Goal: Task Accomplishment & Management: Complete application form

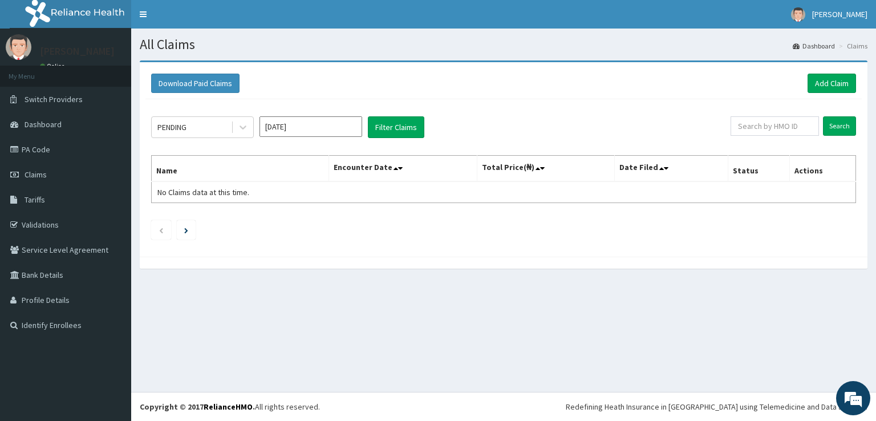
click at [32, 145] on link "PA Code" at bounding box center [65, 149] width 131 height 25
click at [832, 86] on link "Add Claim" at bounding box center [831, 83] width 48 height 19
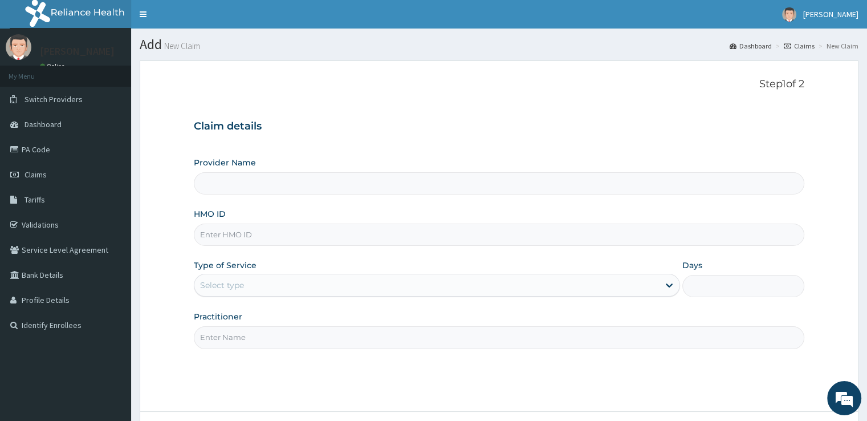
type input "Udan's Medical"
click at [215, 233] on input "HMO ID" at bounding box center [499, 234] width 610 height 22
type input "AVL/10124/B"
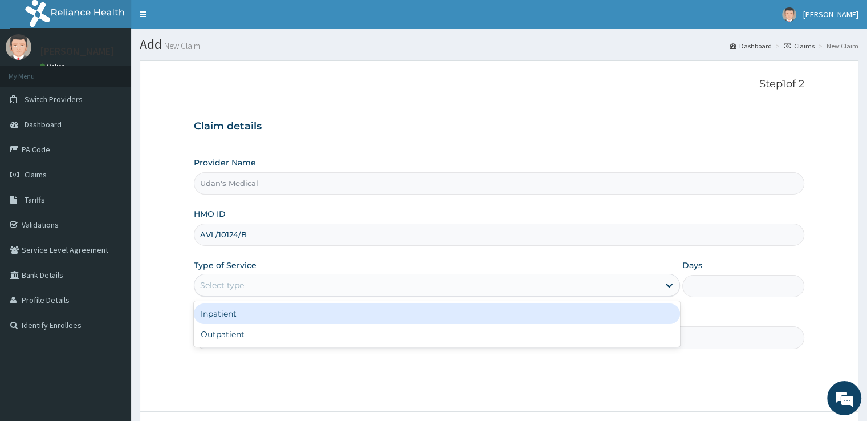
click at [228, 283] on div "Select type" at bounding box center [222, 284] width 44 height 11
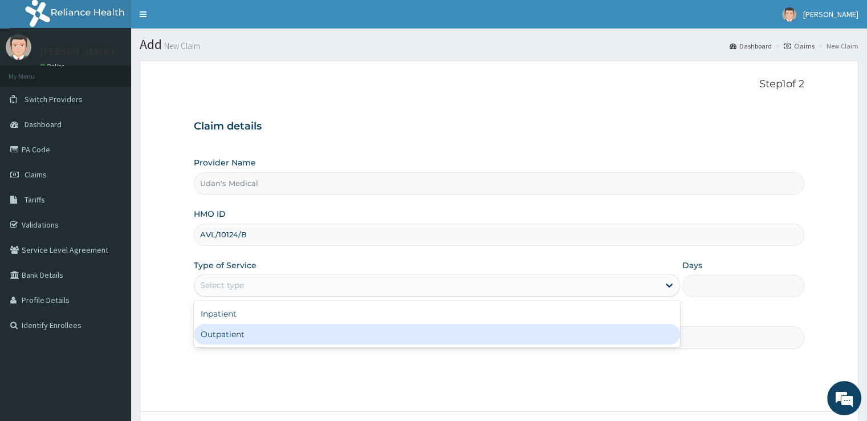
click at [217, 336] on div "Outpatient" at bounding box center [437, 334] width 486 height 21
type input "1"
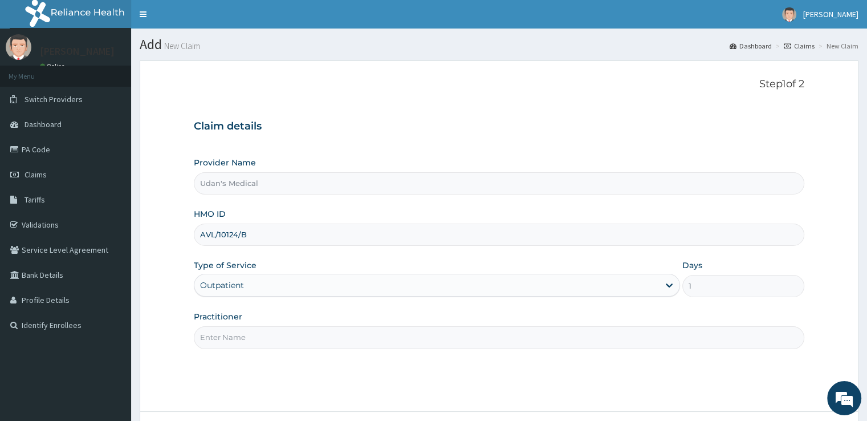
click at [237, 334] on input "Practitioner" at bounding box center [499, 337] width 610 height 22
type input "DOCTOR ONYEDIKACHI"
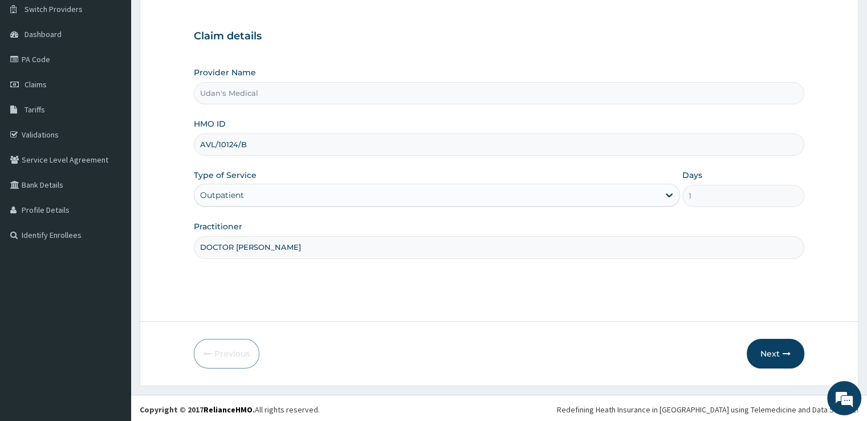
scroll to position [92, 0]
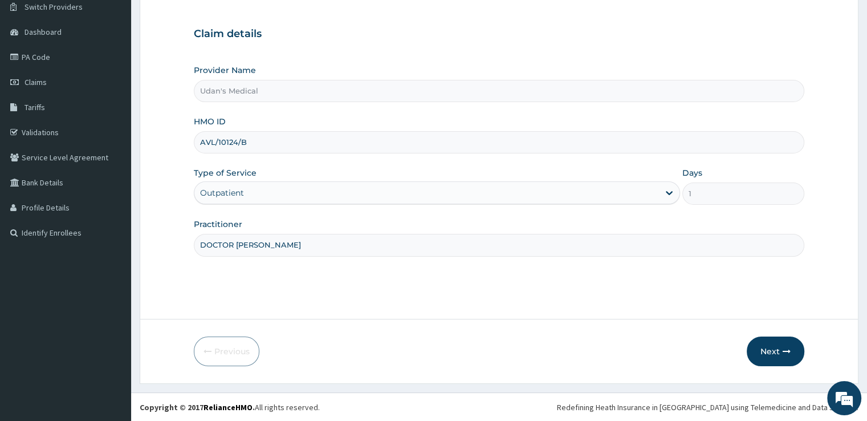
click at [775, 347] on button "Next" at bounding box center [776, 351] width 58 height 30
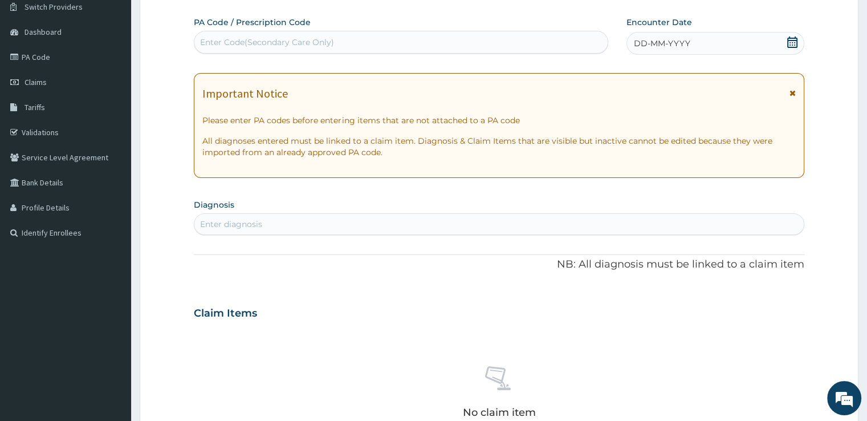
click at [209, 32] on div "Enter Code(Secondary Care Only)" at bounding box center [401, 42] width 414 height 23
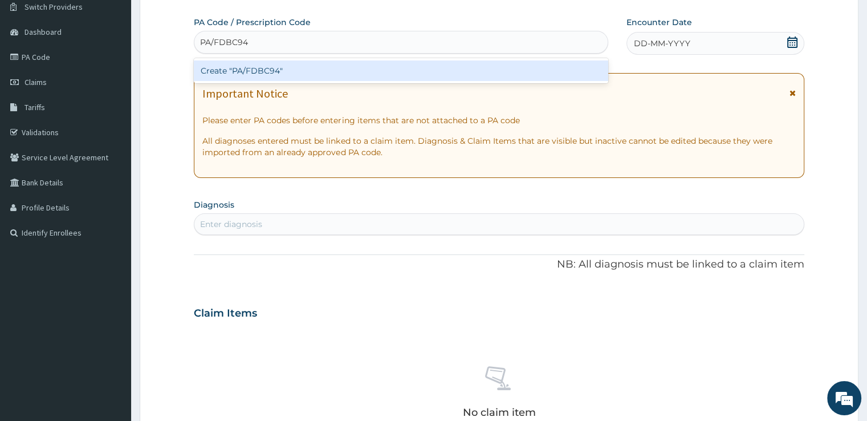
type input "PA/FDBC94"
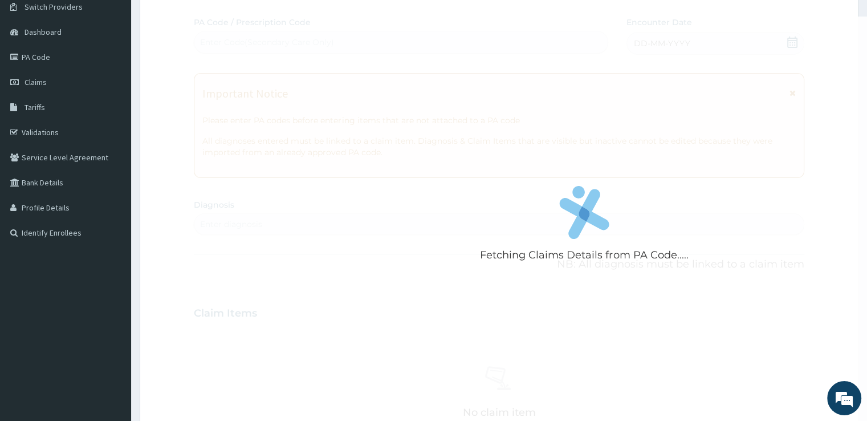
click at [296, 221] on div "Fetching Claims Details from PA Code..... PA Code / Prescription Code Enter Cod…" at bounding box center [499, 312] width 610 height 590
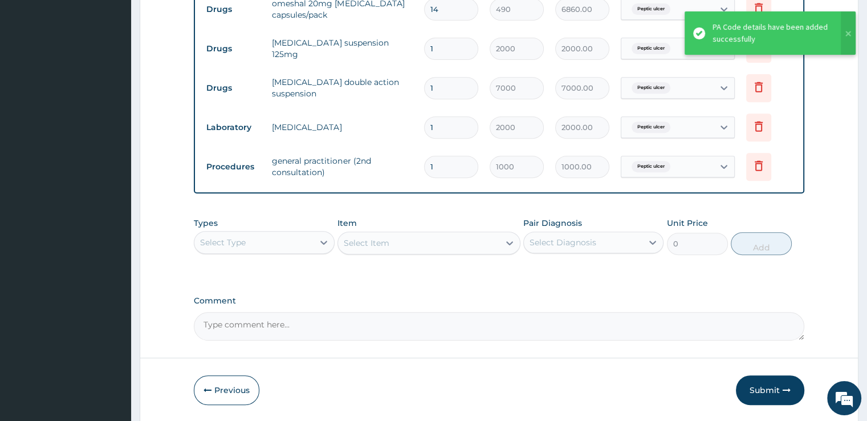
scroll to position [502, 0]
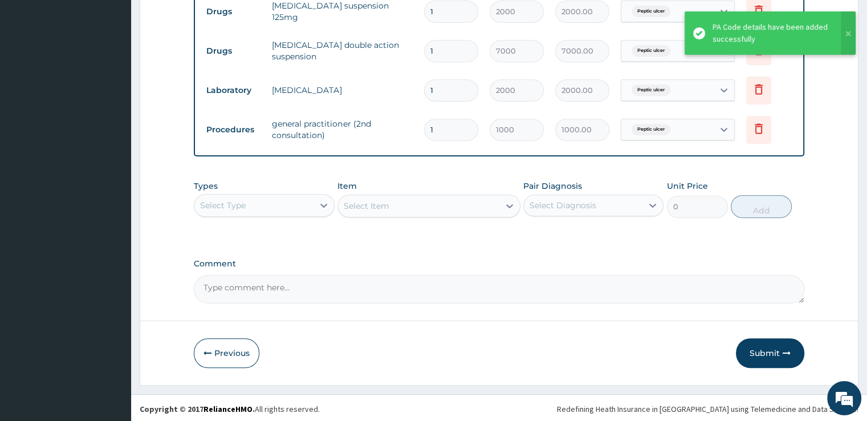
click at [767, 348] on button "Submit" at bounding box center [770, 353] width 68 height 30
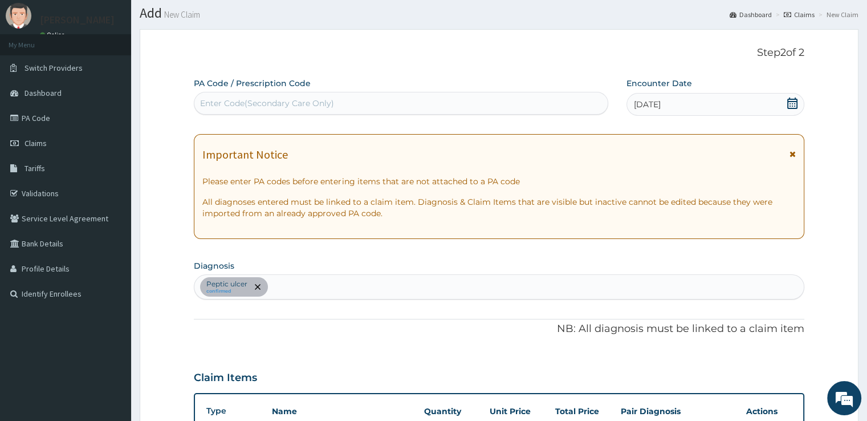
scroll to position [0, 0]
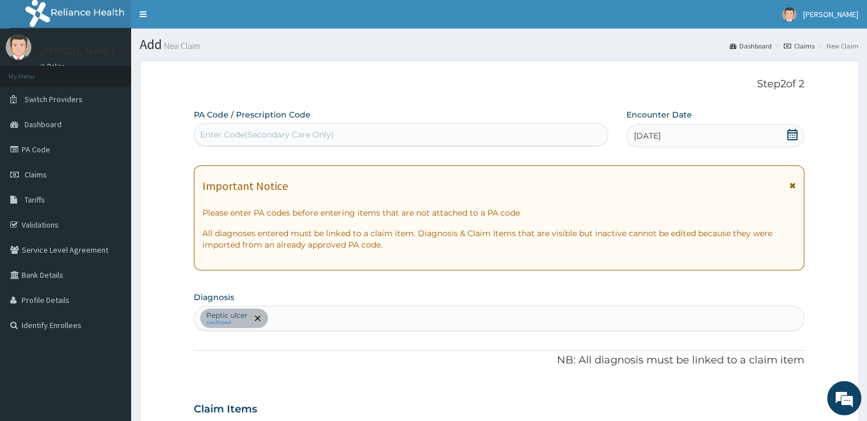
click at [37, 172] on span "Claims" at bounding box center [36, 174] width 22 height 10
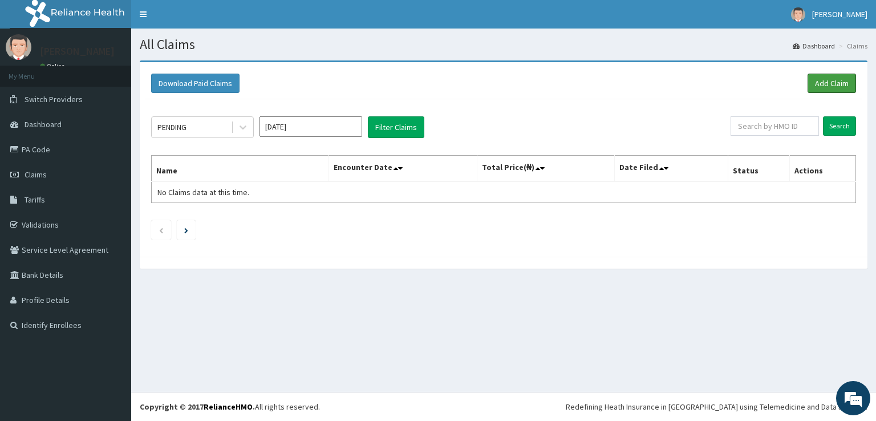
click at [832, 85] on link "Add Claim" at bounding box center [831, 83] width 48 height 19
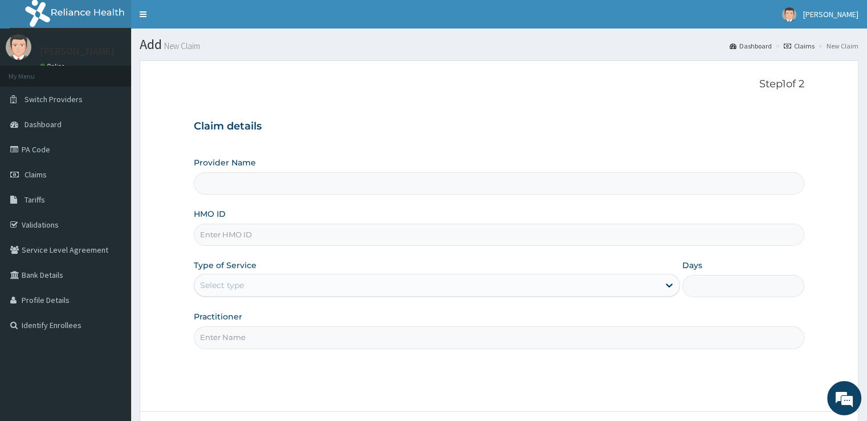
type input "Udan's Medical"
click at [222, 229] on input "HMO ID" at bounding box center [499, 234] width 610 height 22
type input "DWC/100011/A"
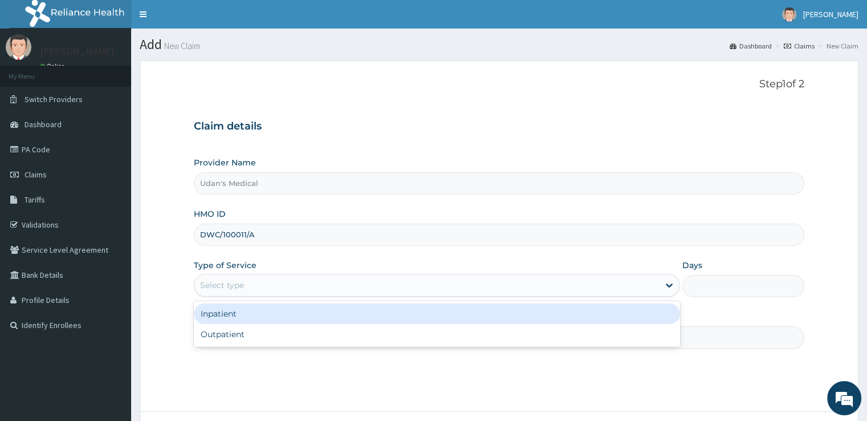
click at [222, 279] on div "Select type" at bounding box center [222, 284] width 44 height 11
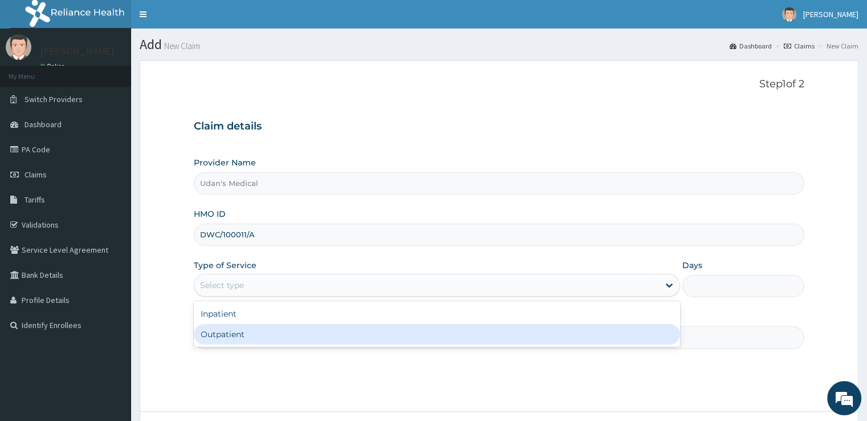
click at [239, 335] on div "Outpatient" at bounding box center [437, 334] width 486 height 21
type input "1"
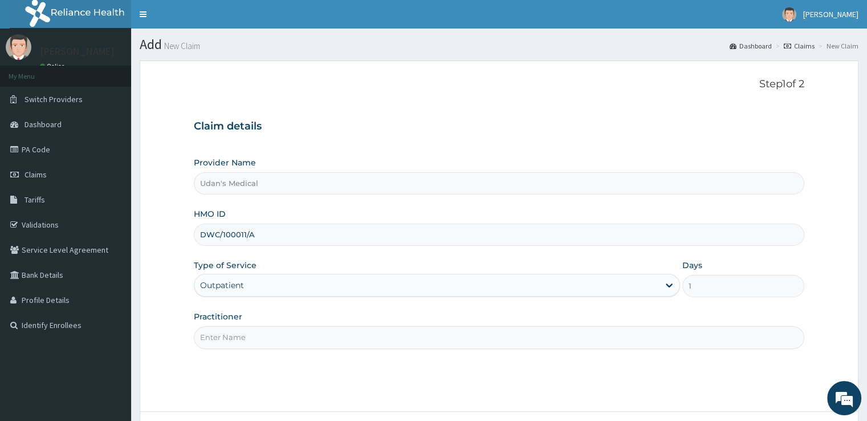
click at [242, 343] on input "Practitioner" at bounding box center [499, 337] width 610 height 22
type input "DOCTOR ONYEDIKACHI"
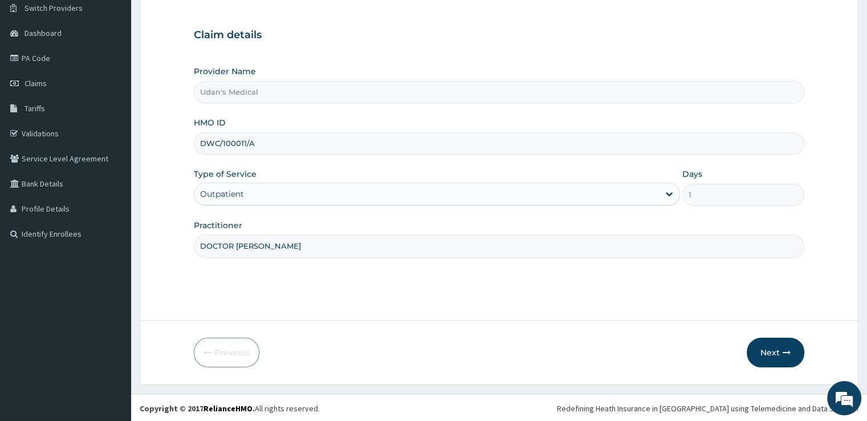
scroll to position [92, 0]
click at [762, 349] on button "Next" at bounding box center [776, 351] width 58 height 30
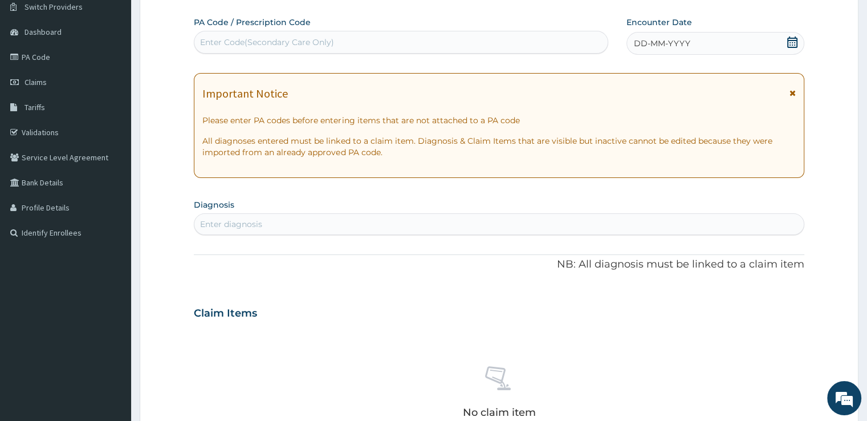
click at [207, 43] on div "Enter Code(Secondary Care Only)" at bounding box center [267, 41] width 134 height 11
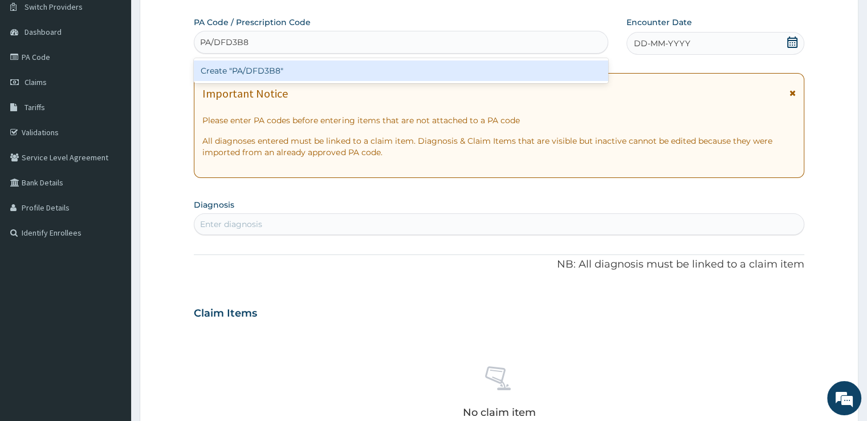
type input "PA/DFD3B8"
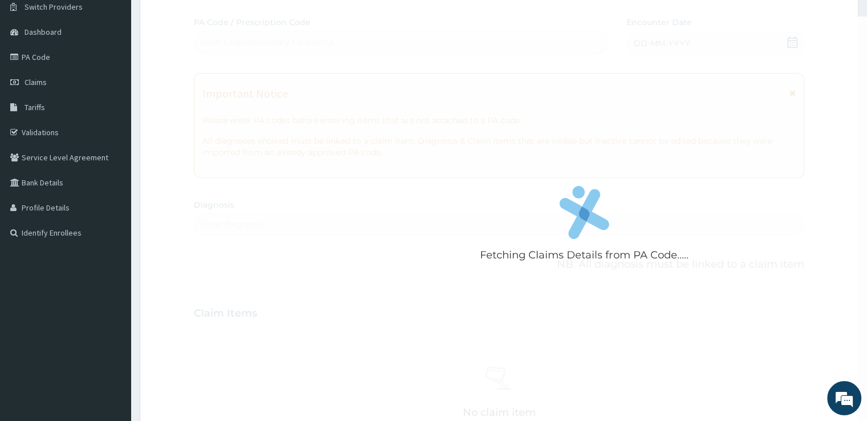
click at [291, 219] on div "Fetching Claims Details from PA Code..... PA Code / Prescription Code Enter Cod…" at bounding box center [499, 312] width 610 height 590
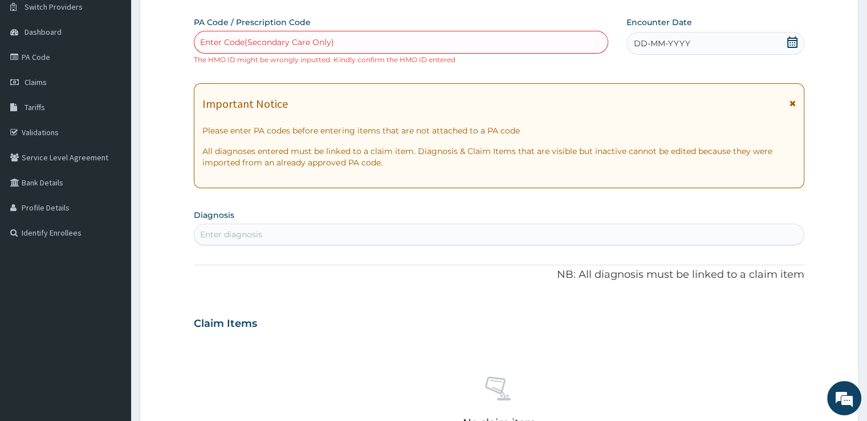
click at [210, 36] on div "Enter Code(Secondary Care Only)" at bounding box center [267, 41] width 134 height 11
click at [51, 56] on link "PA Code" at bounding box center [65, 56] width 131 height 25
